Goal: Check status: Check status

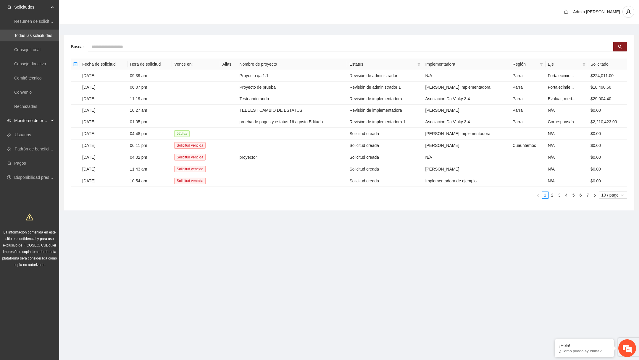
click at [29, 124] on span "Monitoreo de proyectos" at bounding box center [31, 121] width 35 height 12
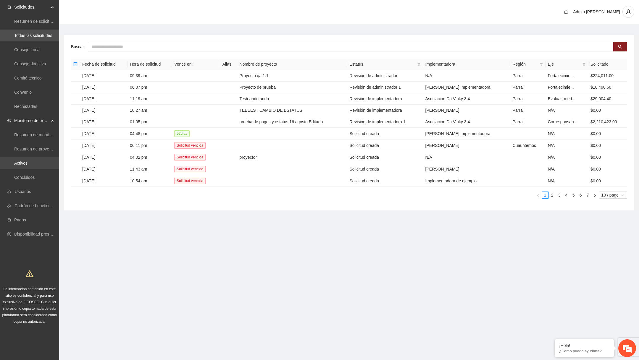
click at [28, 161] on link "Activos" at bounding box center [20, 163] width 13 height 5
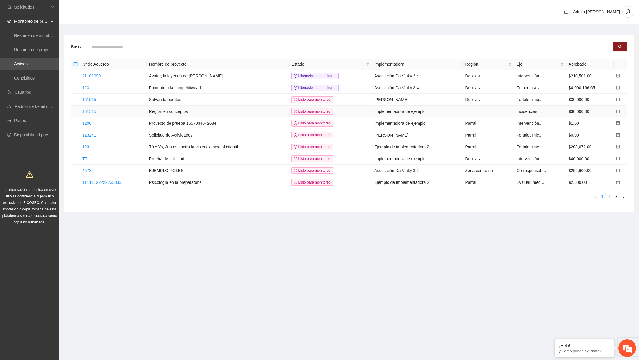
click at [88, 112] on link "151515" at bounding box center [89, 111] width 14 height 5
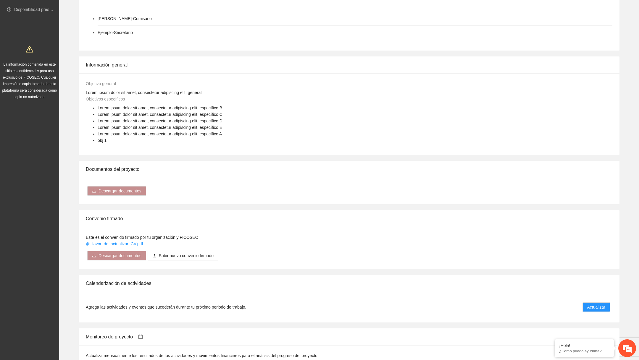
scroll to position [337, 0]
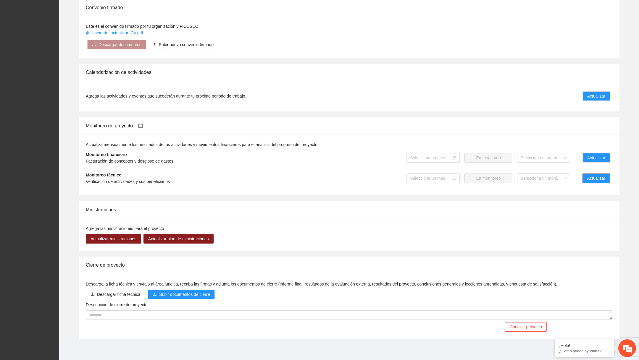
click at [590, 178] on span "Actualizar" at bounding box center [596, 178] width 18 height 7
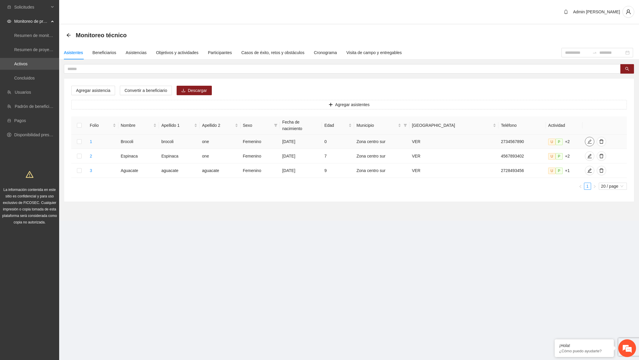
click at [587, 139] on icon "edit" at bounding box center [589, 141] width 5 height 5
type input "**********"
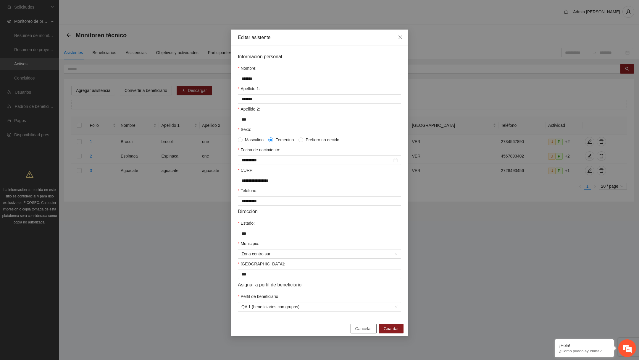
click at [364, 332] on span "Cancelar" at bounding box center [363, 329] width 17 height 7
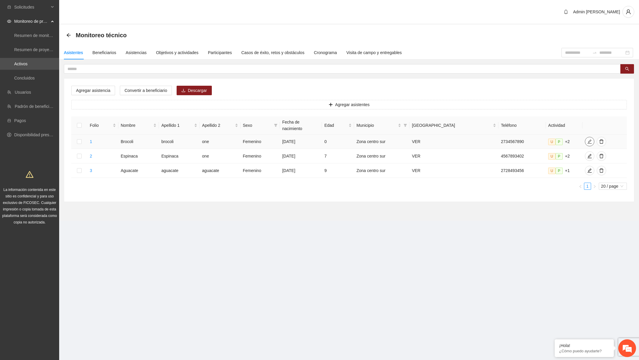
click at [587, 139] on icon "edit" at bounding box center [589, 141] width 5 height 5
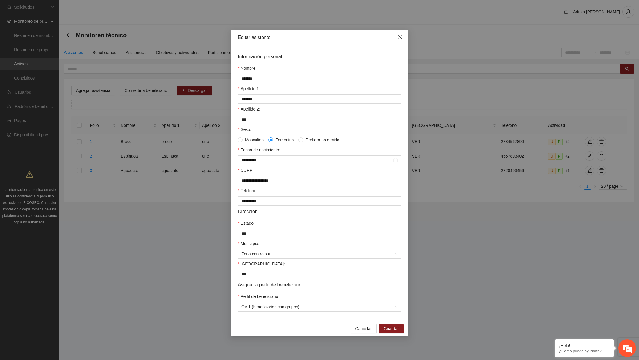
click at [398, 35] on icon "close" at bounding box center [400, 37] width 5 height 5
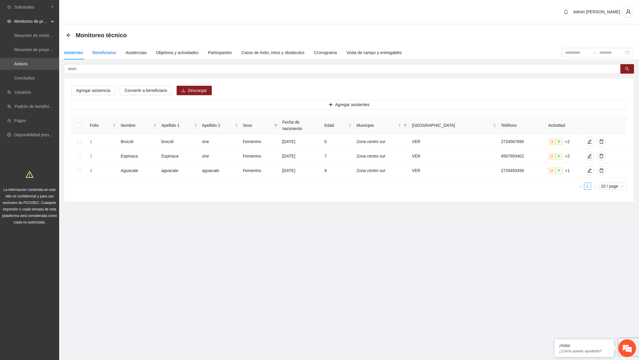
click at [112, 54] on div "Beneficiarios" at bounding box center [105, 52] width 24 height 7
click at [114, 53] on div "Beneficiarios" at bounding box center [105, 52] width 24 height 7
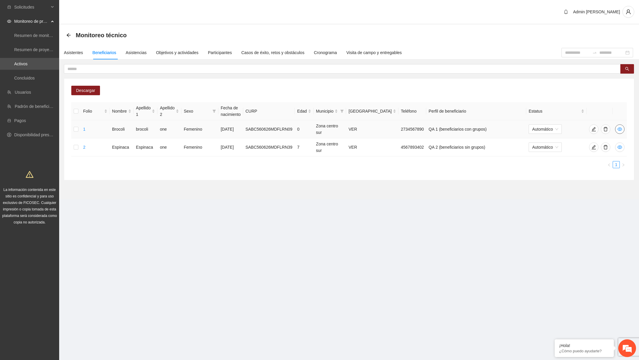
click at [619, 127] on icon "eye" at bounding box center [619, 129] width 5 height 5
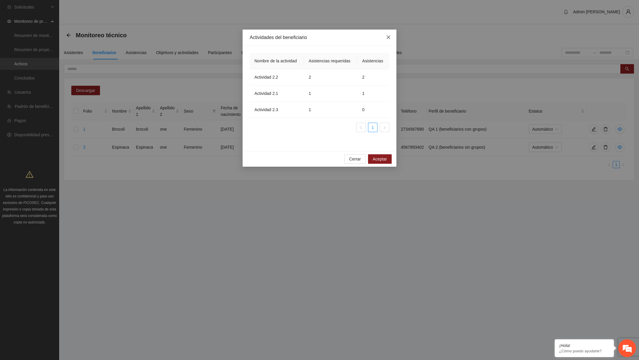
click at [388, 40] on span "Close" at bounding box center [388, 38] width 16 height 16
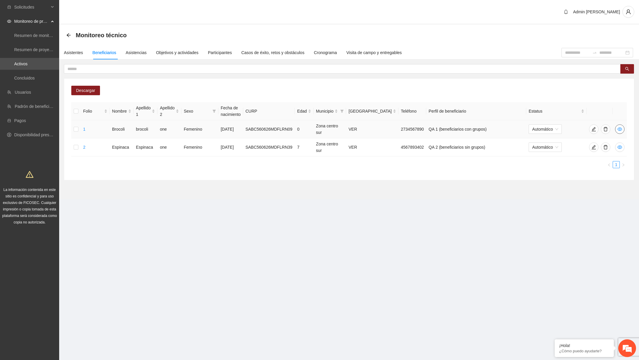
click at [617, 132] on button "button" at bounding box center [619, 129] width 9 height 9
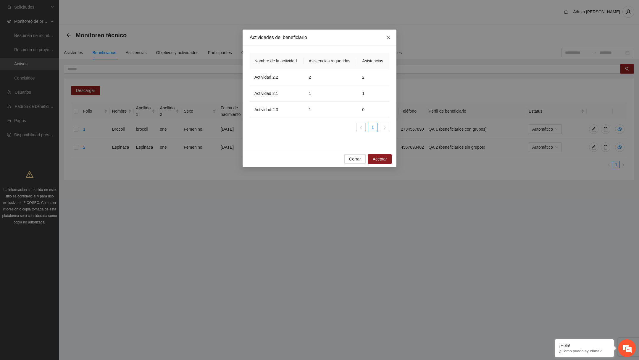
click at [388, 36] on icon "close" at bounding box center [388, 37] width 5 height 5
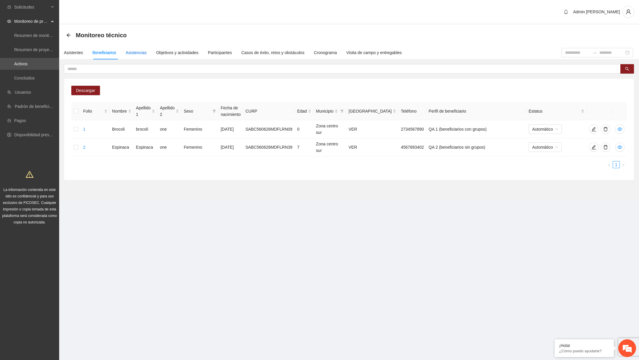
click at [135, 51] on div "Asistencias" at bounding box center [136, 52] width 21 height 7
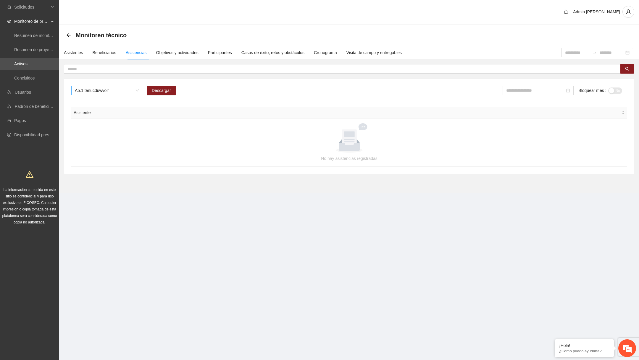
click at [132, 94] on span "A5.1 tenucduwvoif" at bounding box center [107, 90] width 64 height 9
click at [116, 117] on div "A2.2 Actividad 2.2" at bounding box center [106, 120] width 71 height 9
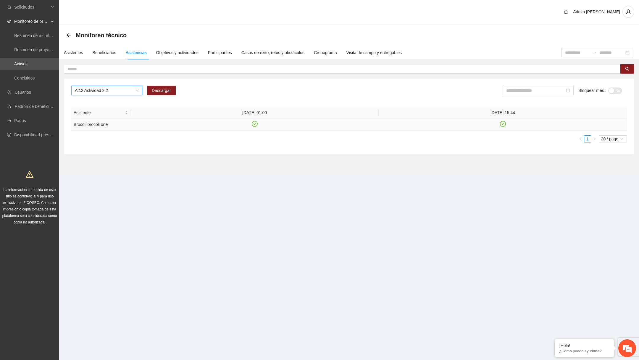
click at [502, 125] on icon "check-circle" at bounding box center [502, 124] width 5 height 5
click at [109, 51] on div "Beneficiarios" at bounding box center [105, 52] width 24 height 7
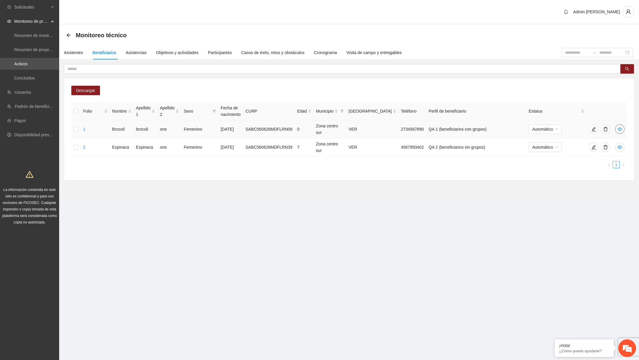
click at [621, 130] on icon "eye" at bounding box center [619, 130] width 5 height 4
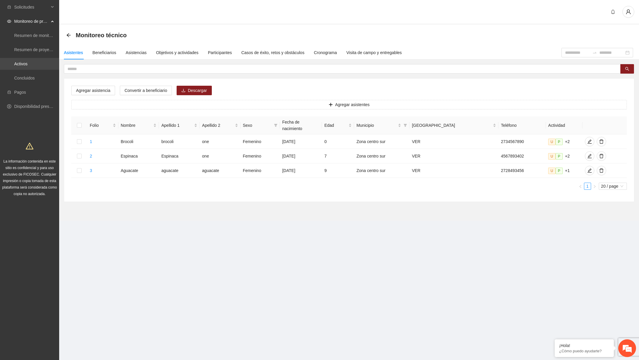
click at [28, 63] on link "Activos" at bounding box center [20, 64] width 13 height 5
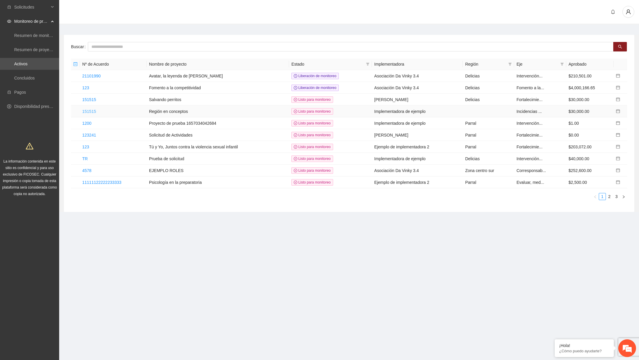
click at [93, 109] on link "151515" at bounding box center [89, 111] width 14 height 5
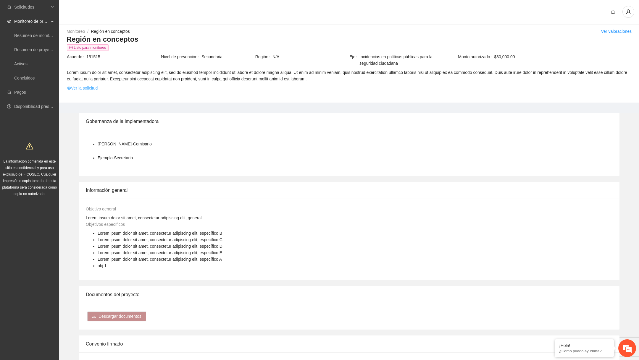
click at [90, 88] on link "Ver la solicitud" at bounding box center [82, 88] width 31 height 7
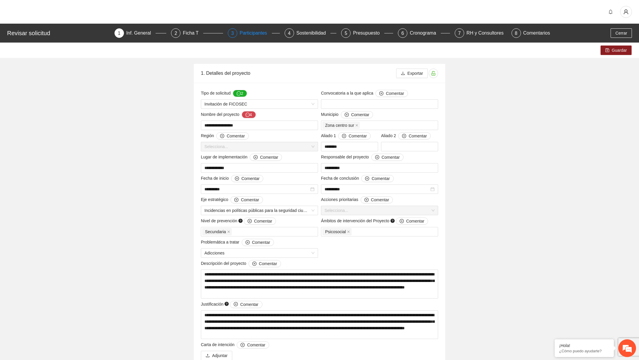
click at [254, 32] on div "Participantes" at bounding box center [256, 32] width 32 height 9
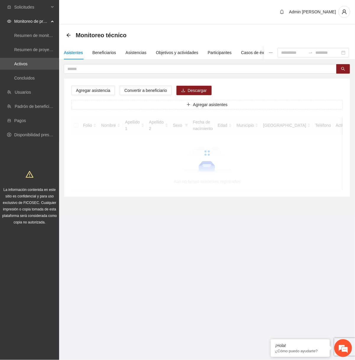
click at [109, 62] on div "Asistentes Beneficiarios Asistencias Objetivos y actividades Participantes Caso…" at bounding box center [207, 121] width 296 height 151
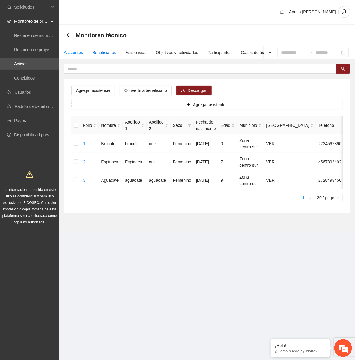
click at [111, 54] on div "Beneficiarios" at bounding box center [105, 52] width 24 height 7
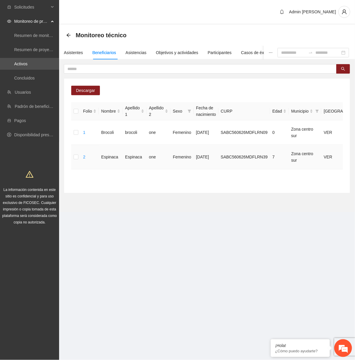
scroll to position [0, 151]
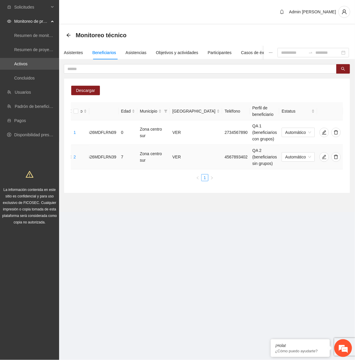
click at [348, 158] on icon "eye" at bounding box center [350, 157] width 5 height 5
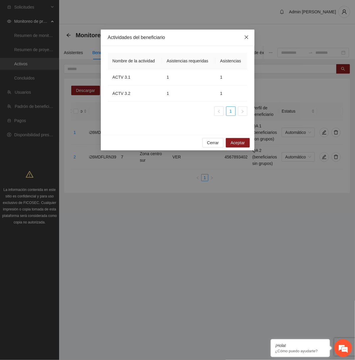
click at [246, 40] on span "Close" at bounding box center [247, 38] width 16 height 16
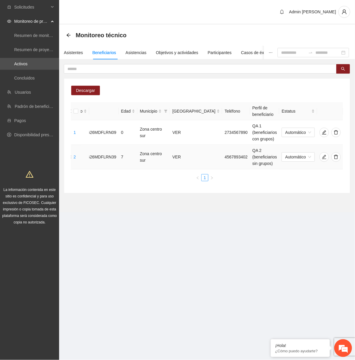
click at [348, 156] on icon "eye" at bounding box center [350, 157] width 5 height 4
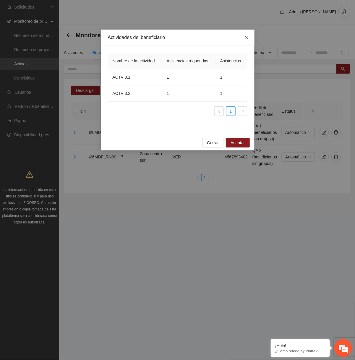
click at [246, 39] on icon "close" at bounding box center [246, 37] width 5 height 5
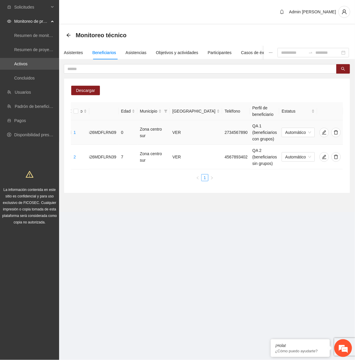
click at [348, 132] on icon "eye" at bounding box center [350, 133] width 5 height 4
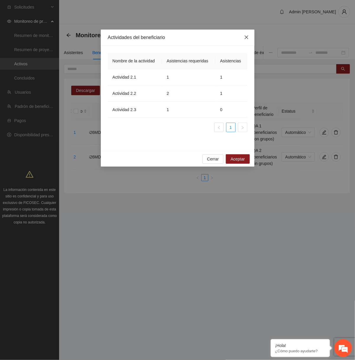
click at [246, 39] on icon "close" at bounding box center [246, 37] width 5 height 5
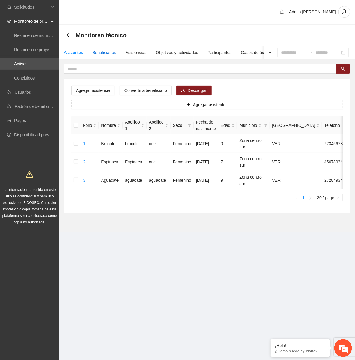
click at [112, 52] on div "Beneficiarios" at bounding box center [105, 52] width 24 height 7
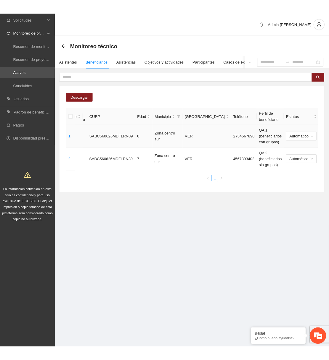
scroll to position [0, 151]
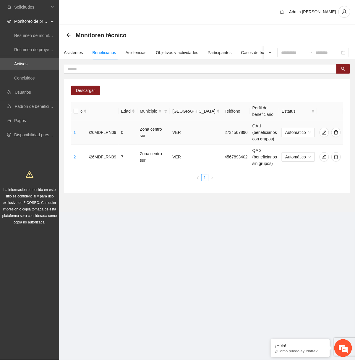
click at [348, 132] on icon "eye" at bounding box center [350, 132] width 5 height 5
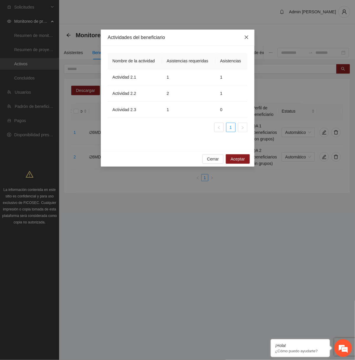
click at [250, 33] on span "Close" at bounding box center [247, 38] width 16 height 16
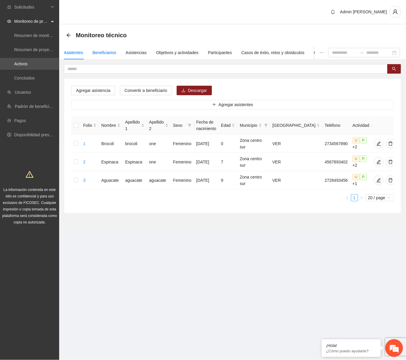
click at [115, 51] on div "Beneficiarios" at bounding box center [105, 52] width 24 height 7
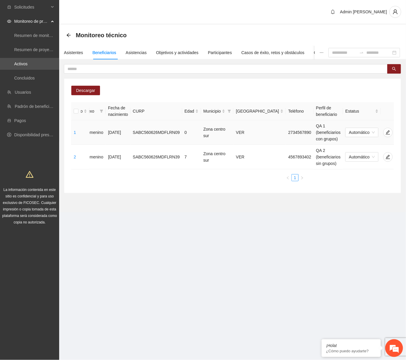
scroll to position [0, 101]
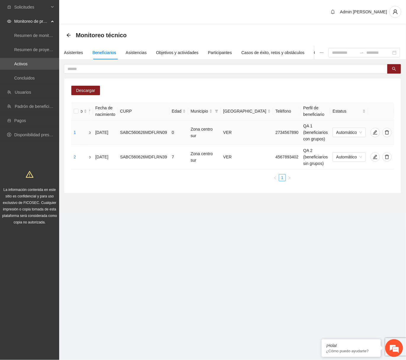
click at [328, 132] on icon "eye" at bounding box center [401, 132] width 5 height 5
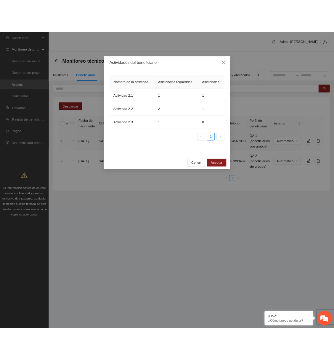
scroll to position [0, 0]
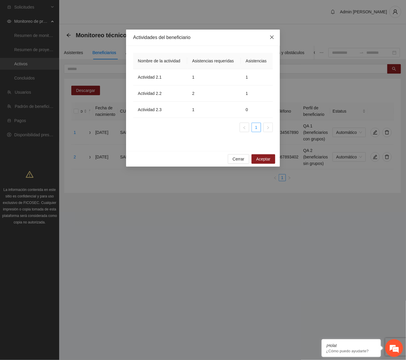
click at [274, 38] on icon "close" at bounding box center [272, 37] width 5 height 5
